Goal: Book appointment/travel/reservation

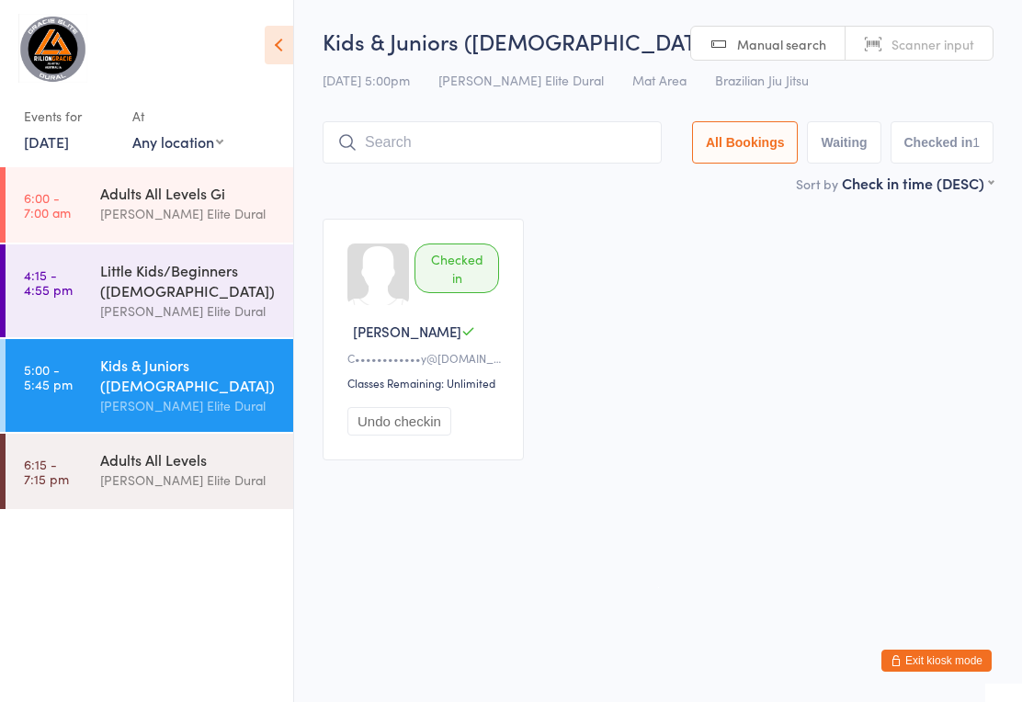
click at [88, 462] on link "6:15 - 7:15 pm Adults All Levels [PERSON_NAME] Elite Dural" at bounding box center [150, 471] width 288 height 75
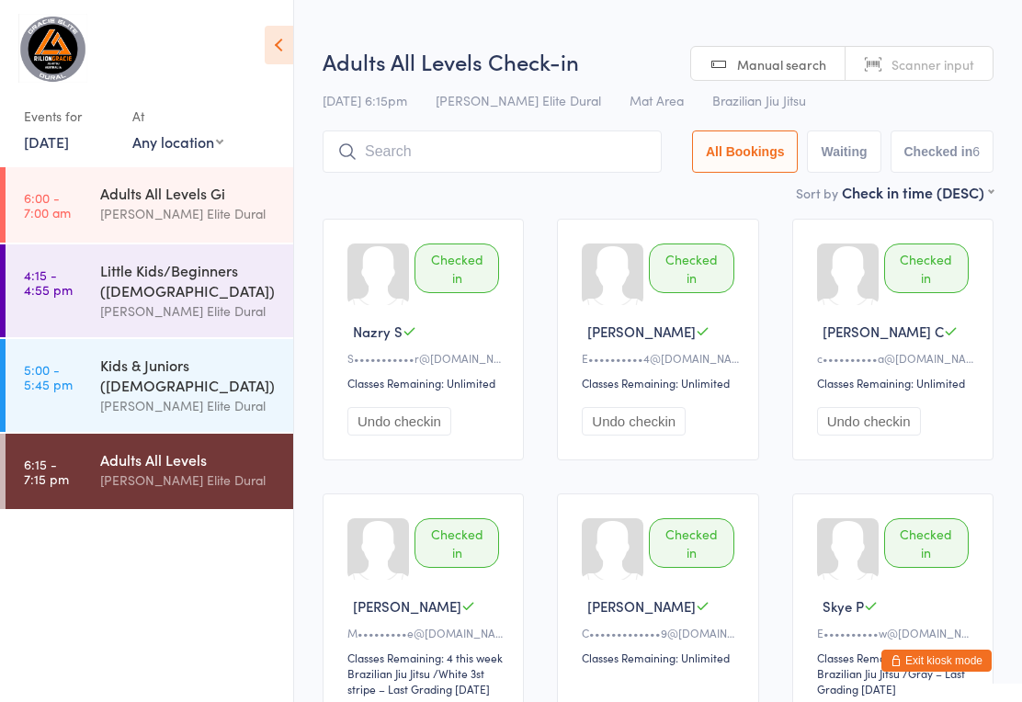
click at [96, 384] on link "5:00 - 5:45 pm Kids & Juniors ([DEMOGRAPHIC_DATA]) [PERSON_NAME] Elite Dural" at bounding box center [150, 385] width 288 height 93
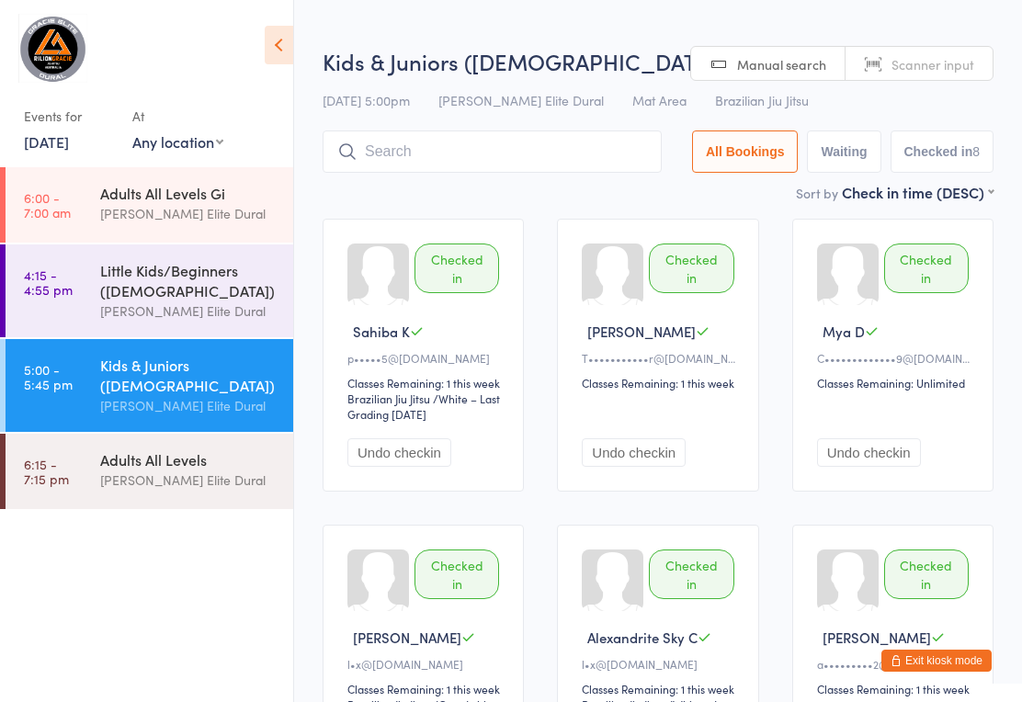
click at [43, 134] on link "[DATE]" at bounding box center [46, 141] width 45 height 20
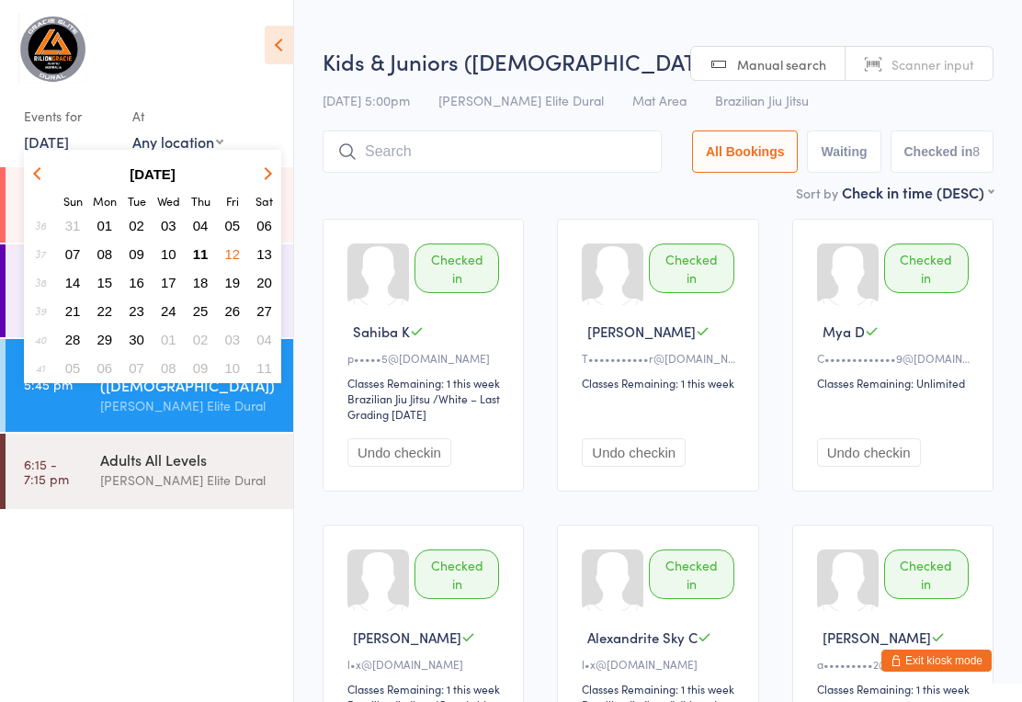
click at [255, 254] on button "13" at bounding box center [264, 254] width 28 height 25
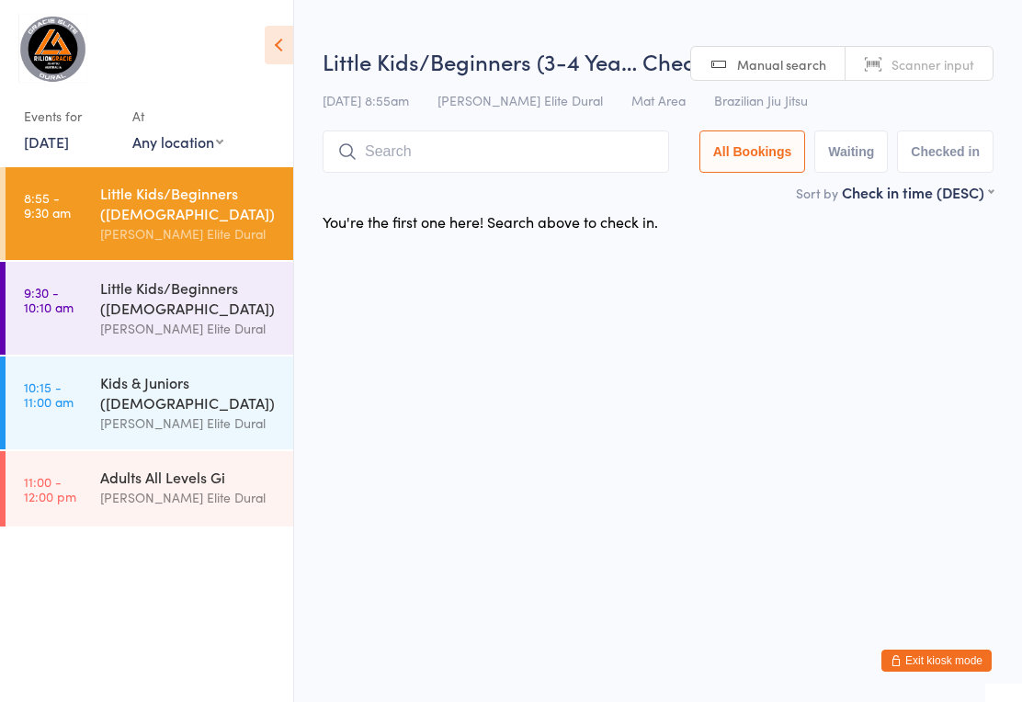
click at [74, 320] on link "9:30 - 10:10 am Little Kids/Beginners ([DEMOGRAPHIC_DATA]) [PERSON_NAME] Elite …" at bounding box center [150, 308] width 288 height 93
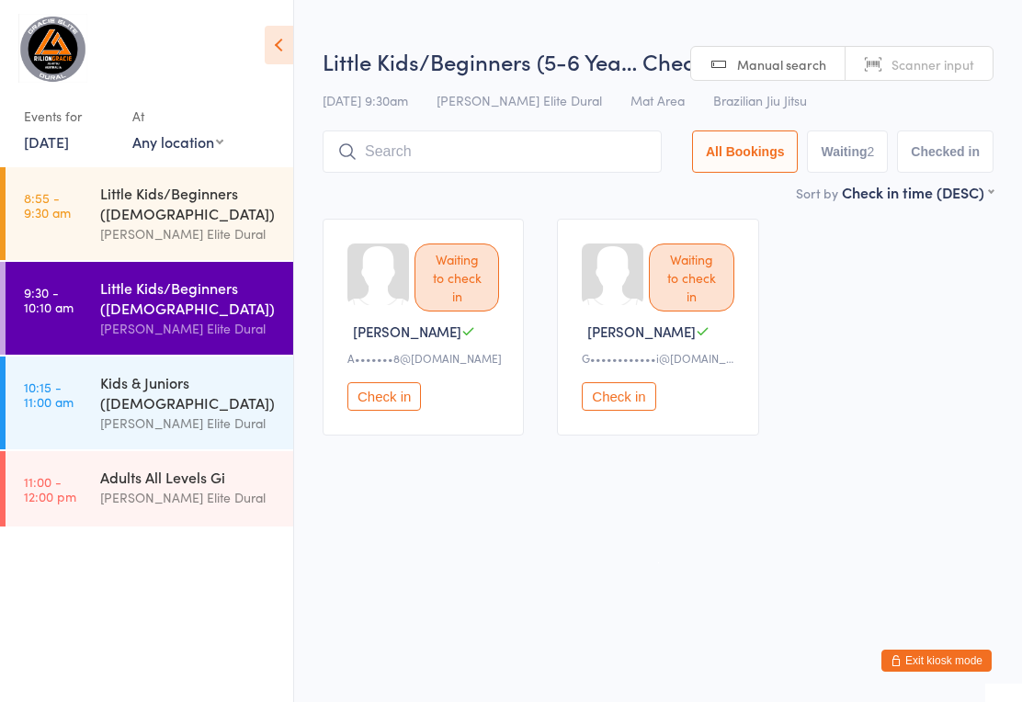
click at [89, 423] on link "10:15 - 11:00 am Kids & Juniors ([DEMOGRAPHIC_DATA]) [PERSON_NAME] Elite Dural" at bounding box center [150, 402] width 288 height 93
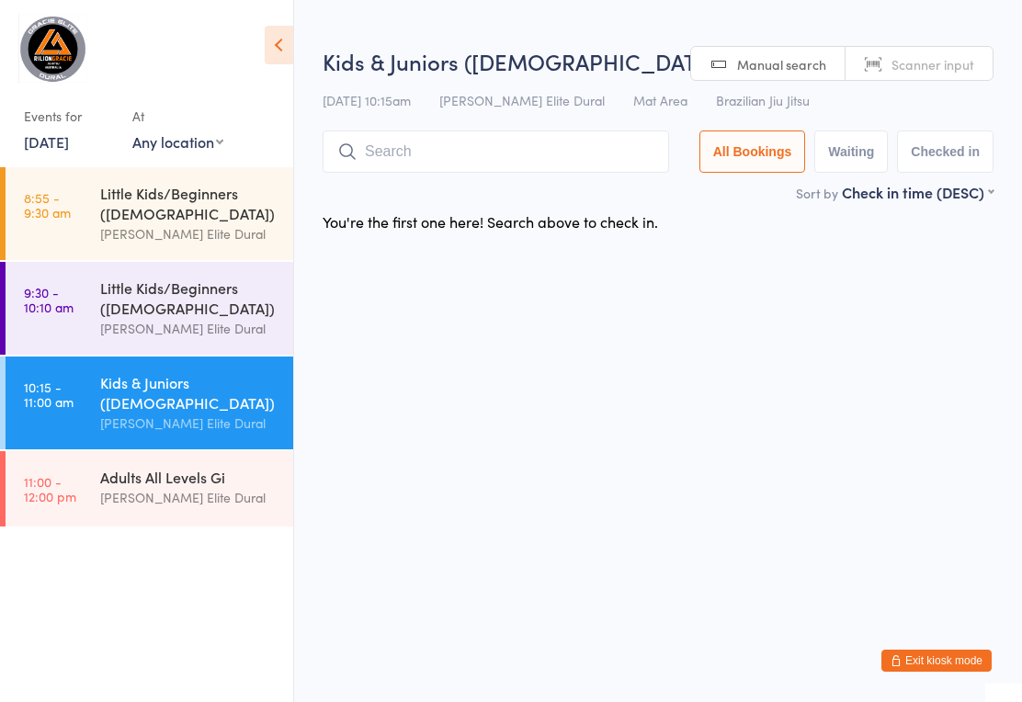
click at [104, 505] on div "[PERSON_NAME] Elite Dural" at bounding box center [188, 497] width 177 height 21
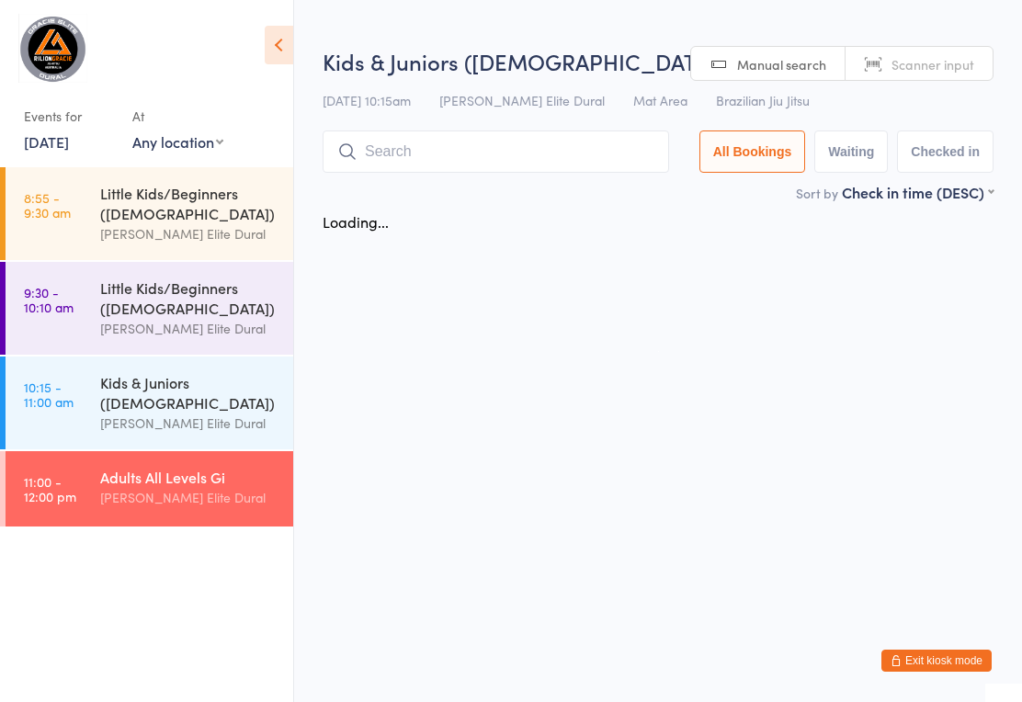
click at [77, 218] on link "8:55 - 9:30 am Little Kids/Beginners ([DEMOGRAPHIC_DATA]) [PERSON_NAME] Elite D…" at bounding box center [150, 213] width 288 height 93
